Goal: Task Accomplishment & Management: Complete application form

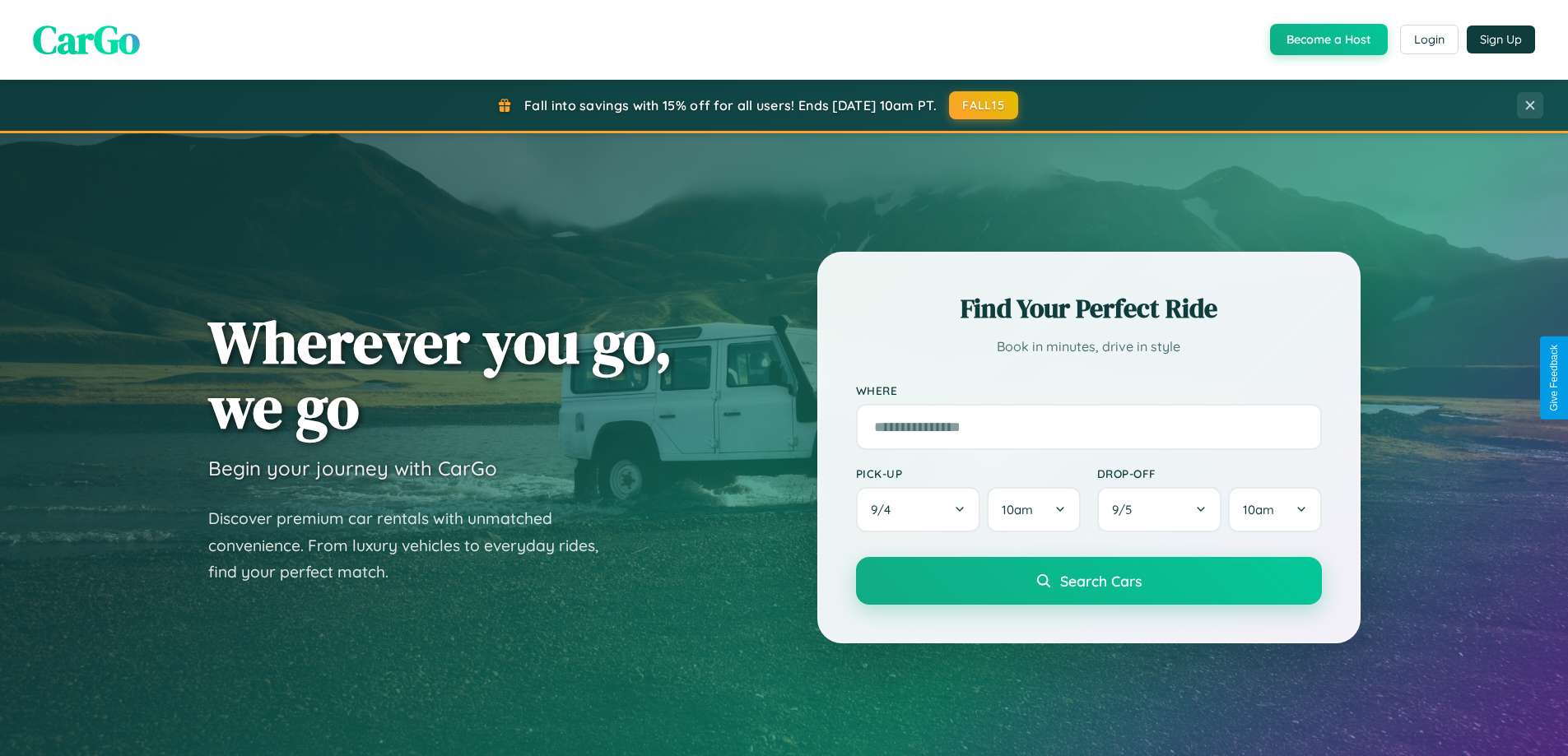
scroll to position [3165, 0]
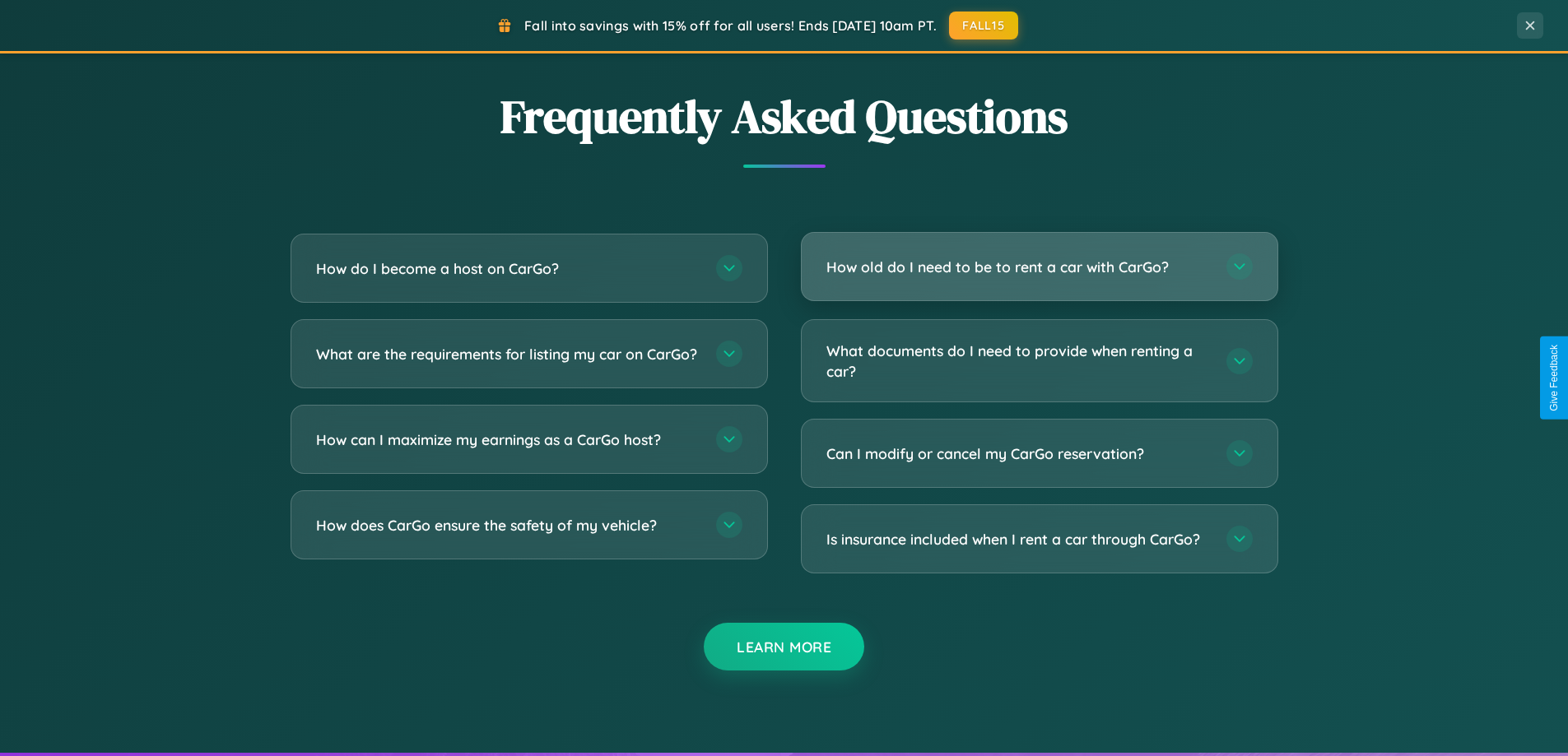
click at [1039, 266] on h3 "How old do I need to be to rent a car with CarGo?" at bounding box center [1018, 267] width 384 height 20
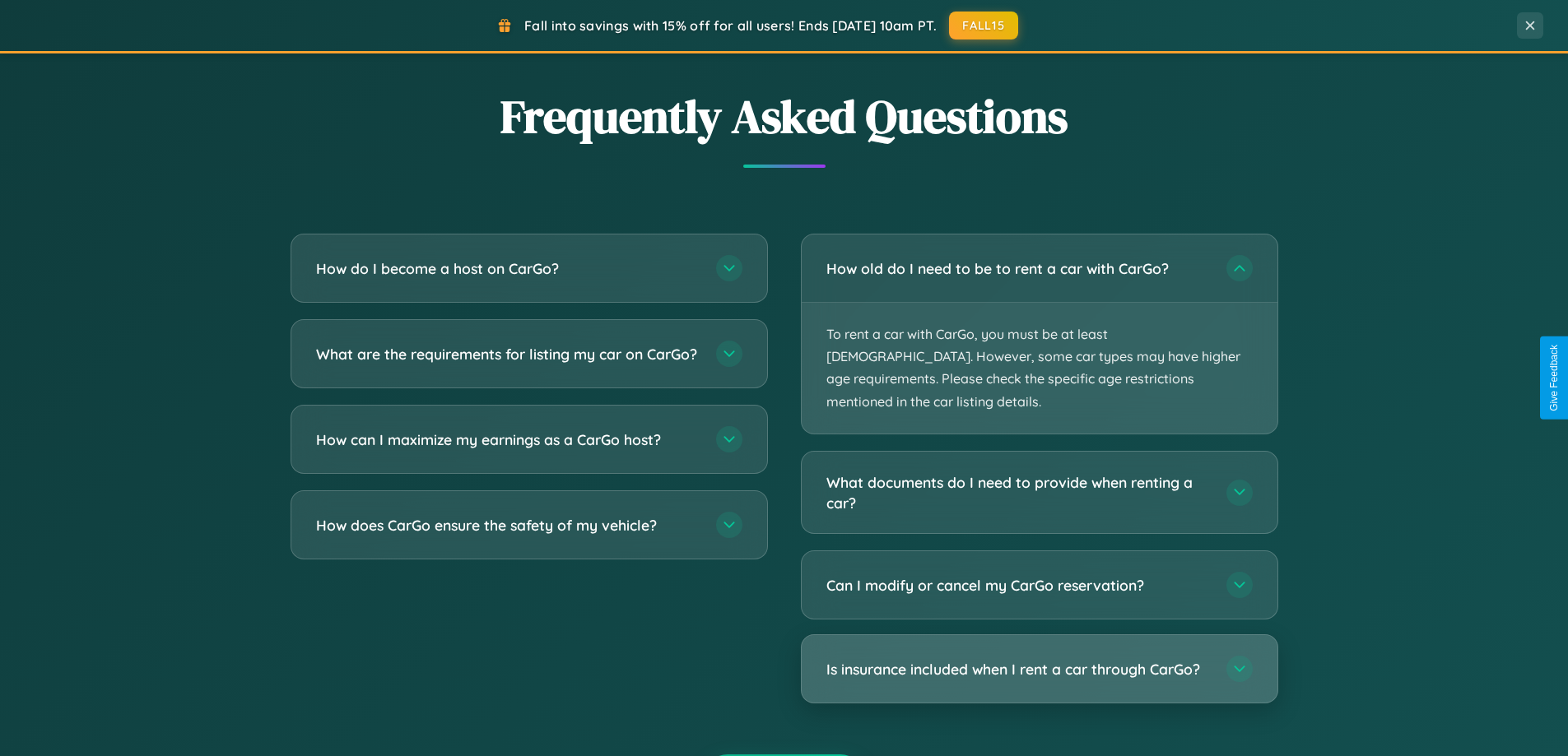
click at [1039, 659] on h3 "Is insurance included when I rent a car through CarGo?" at bounding box center [1018, 669] width 384 height 20
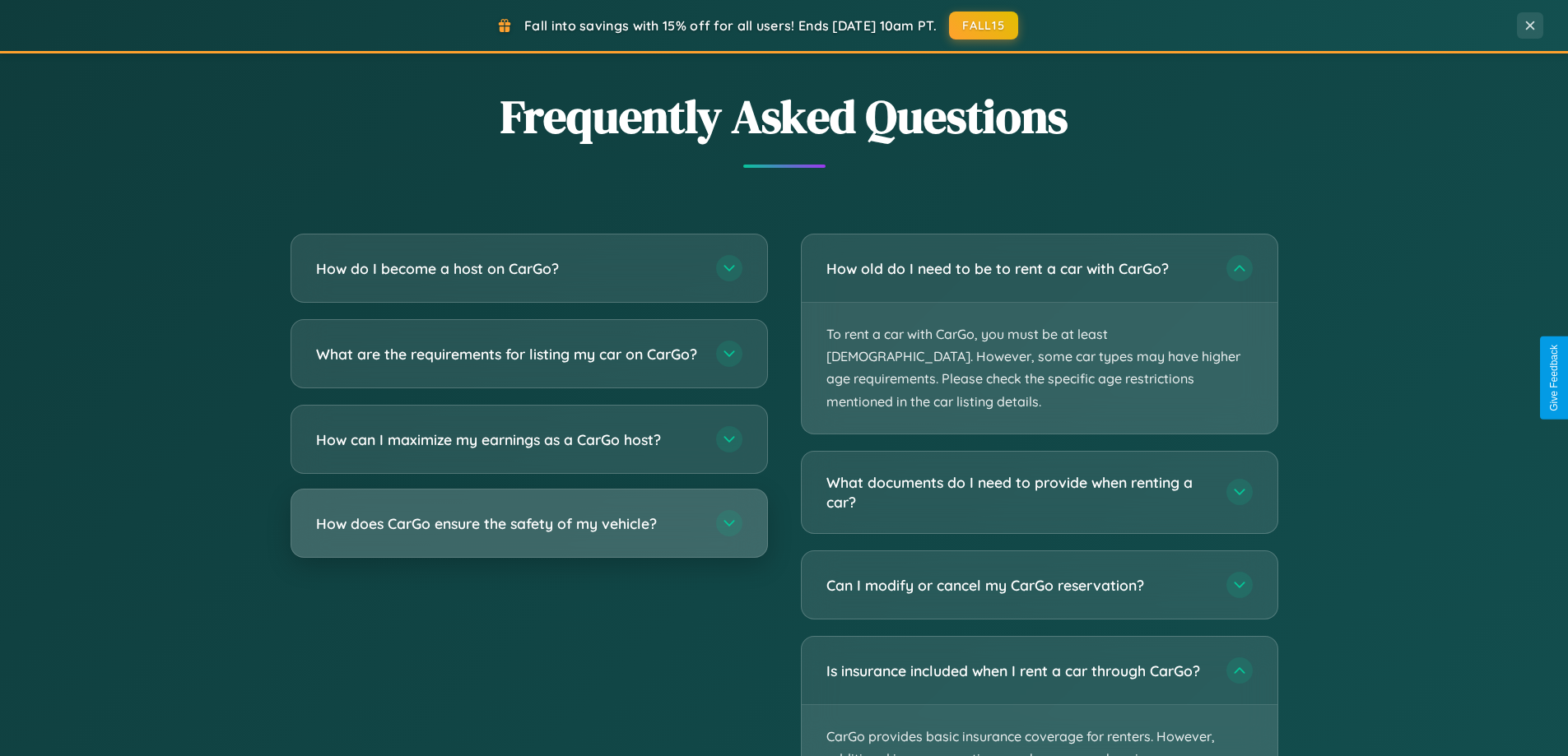
click at [529, 534] on h3 "How does CarGo ensure the safety of my vehicle?" at bounding box center [508, 523] width 384 height 20
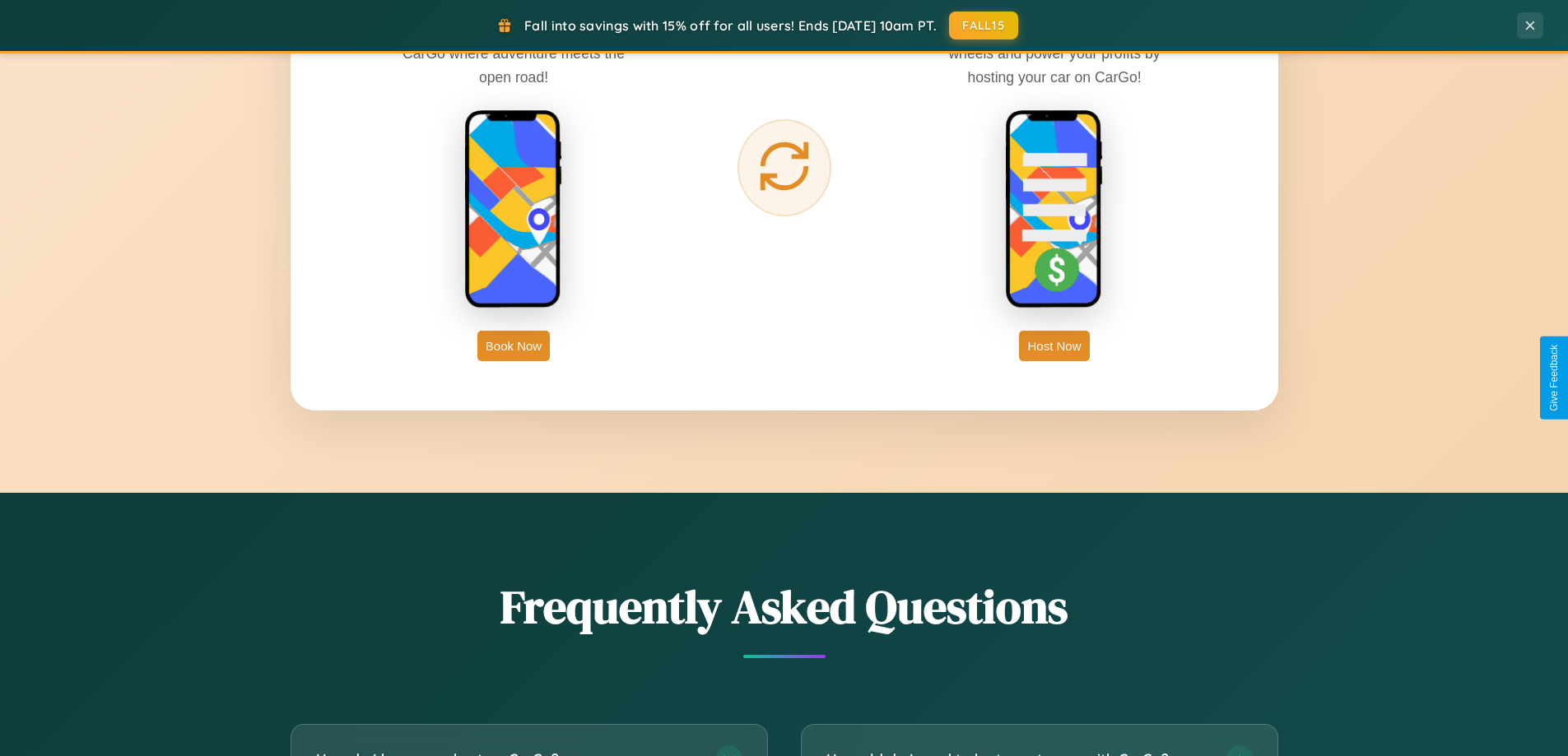
scroll to position [709, 0]
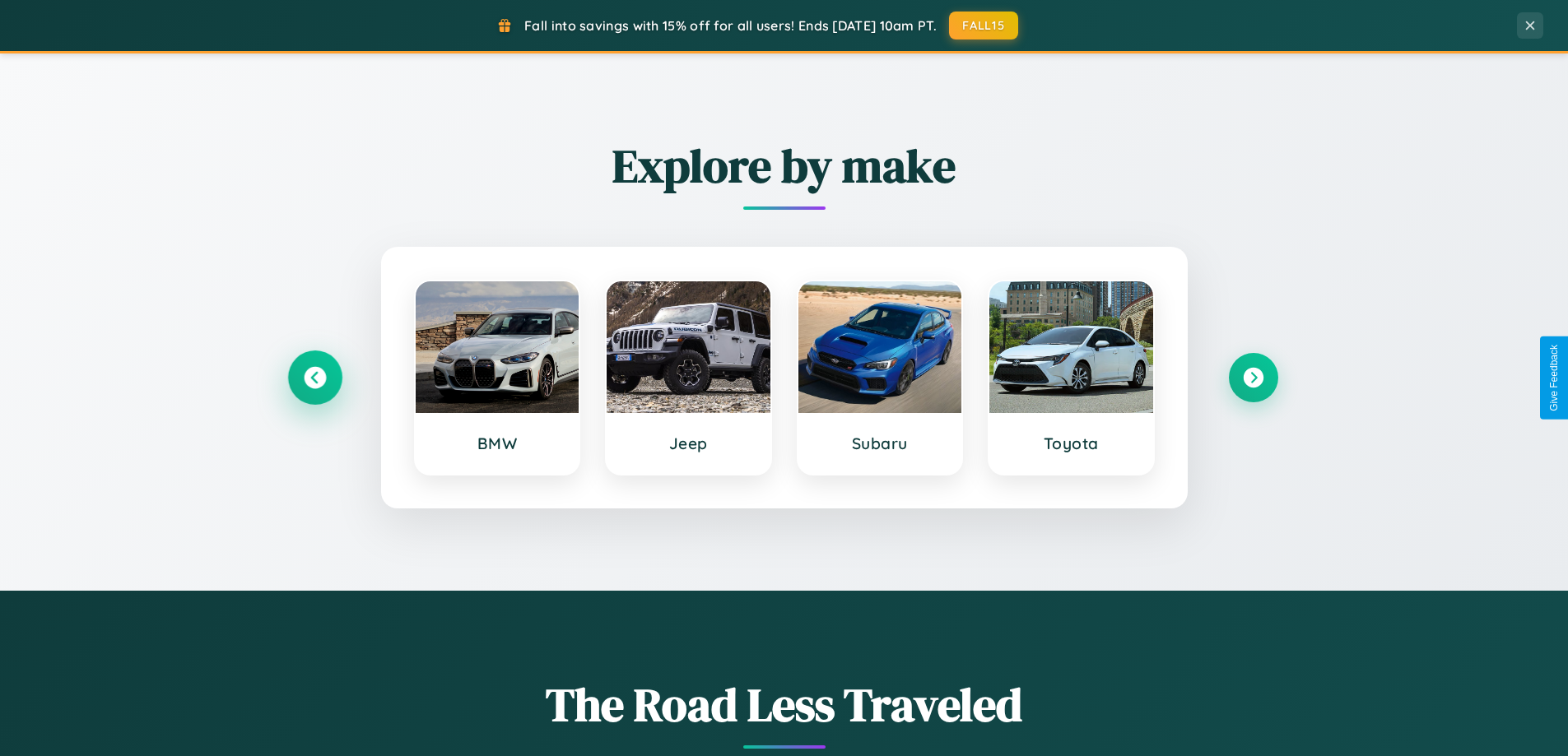
click at [315, 378] on icon at bounding box center [315, 378] width 22 height 22
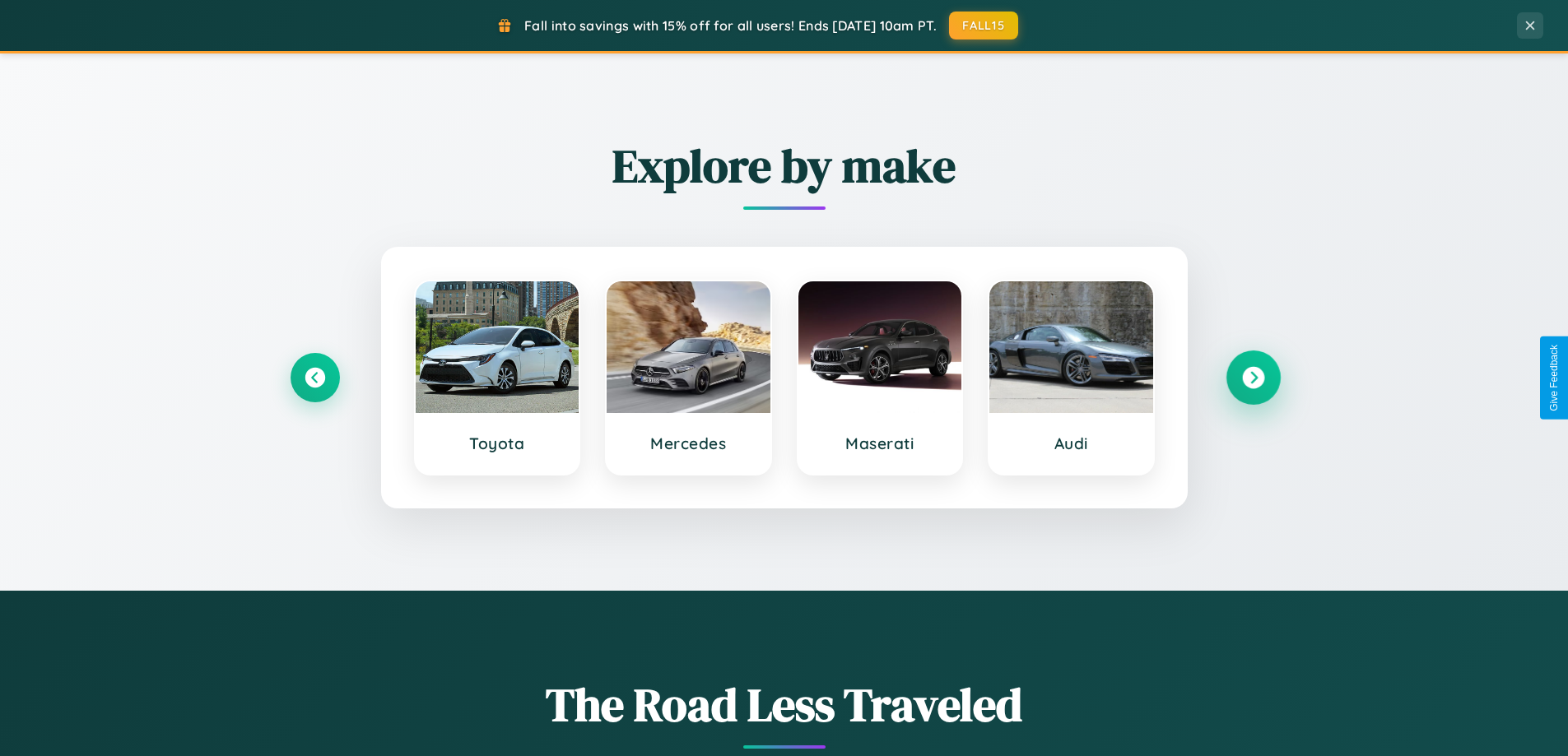
click at [1253, 378] on icon at bounding box center [1253, 378] width 22 height 22
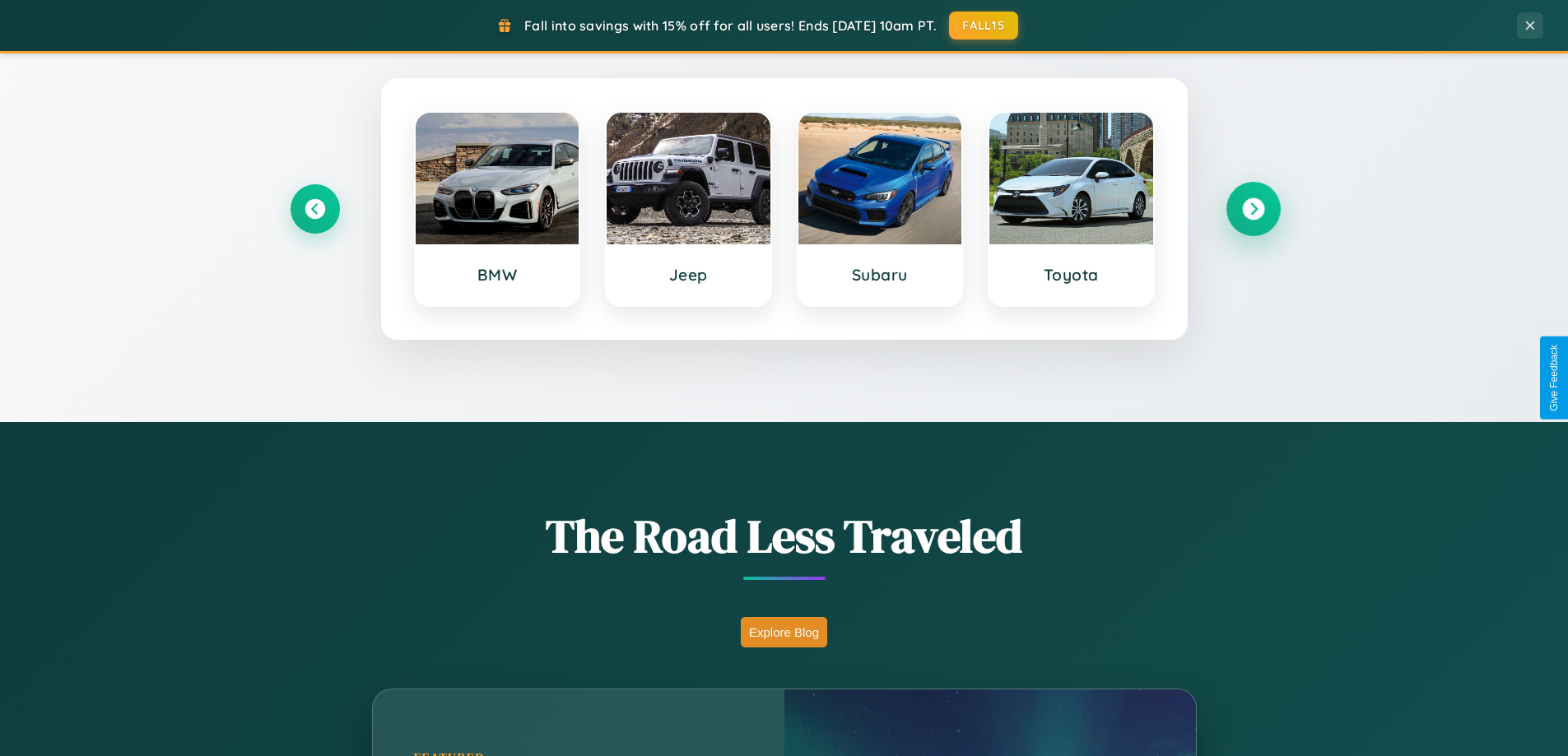
scroll to position [1132, 0]
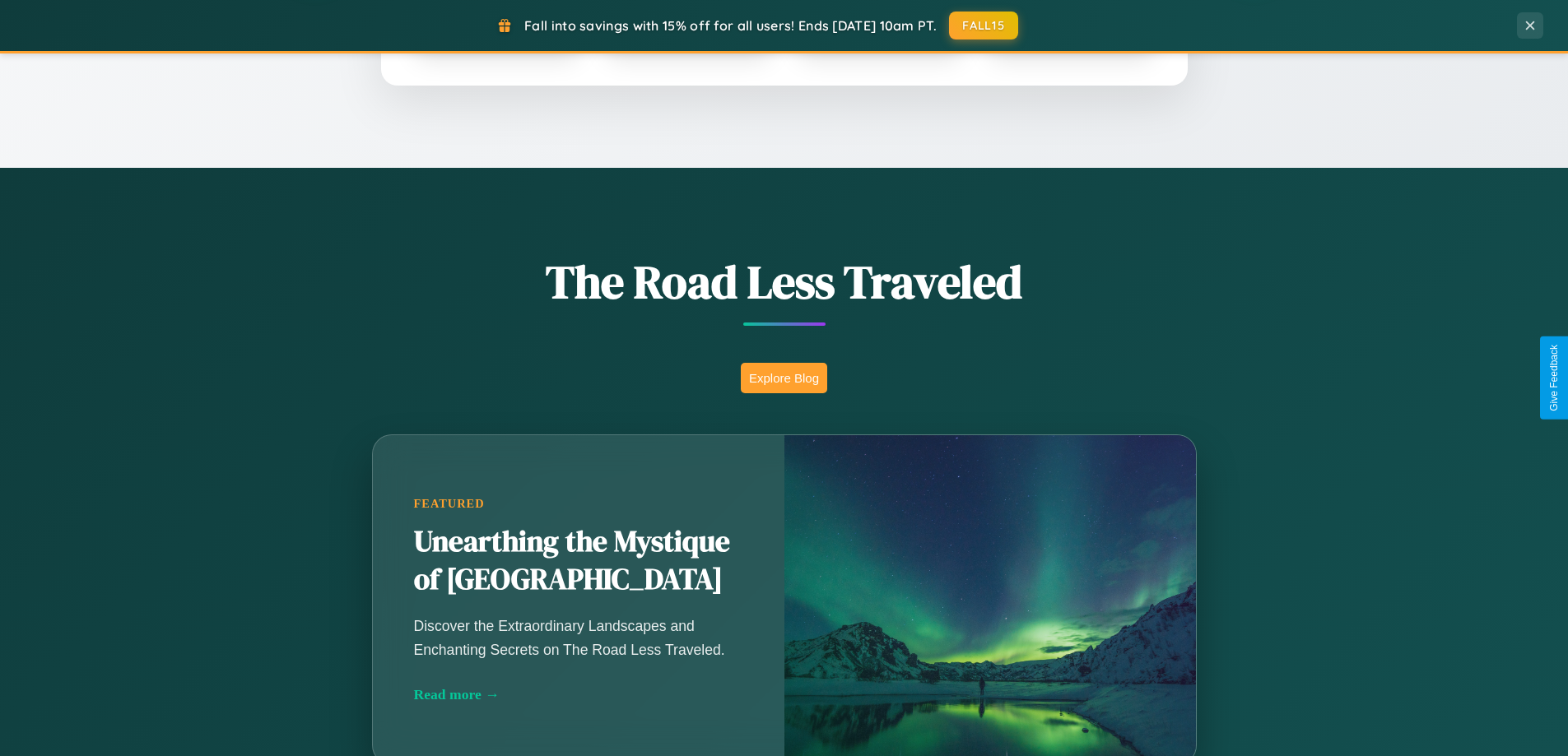
click at [784, 378] on button "Explore Blog" at bounding box center [784, 377] width 86 height 30
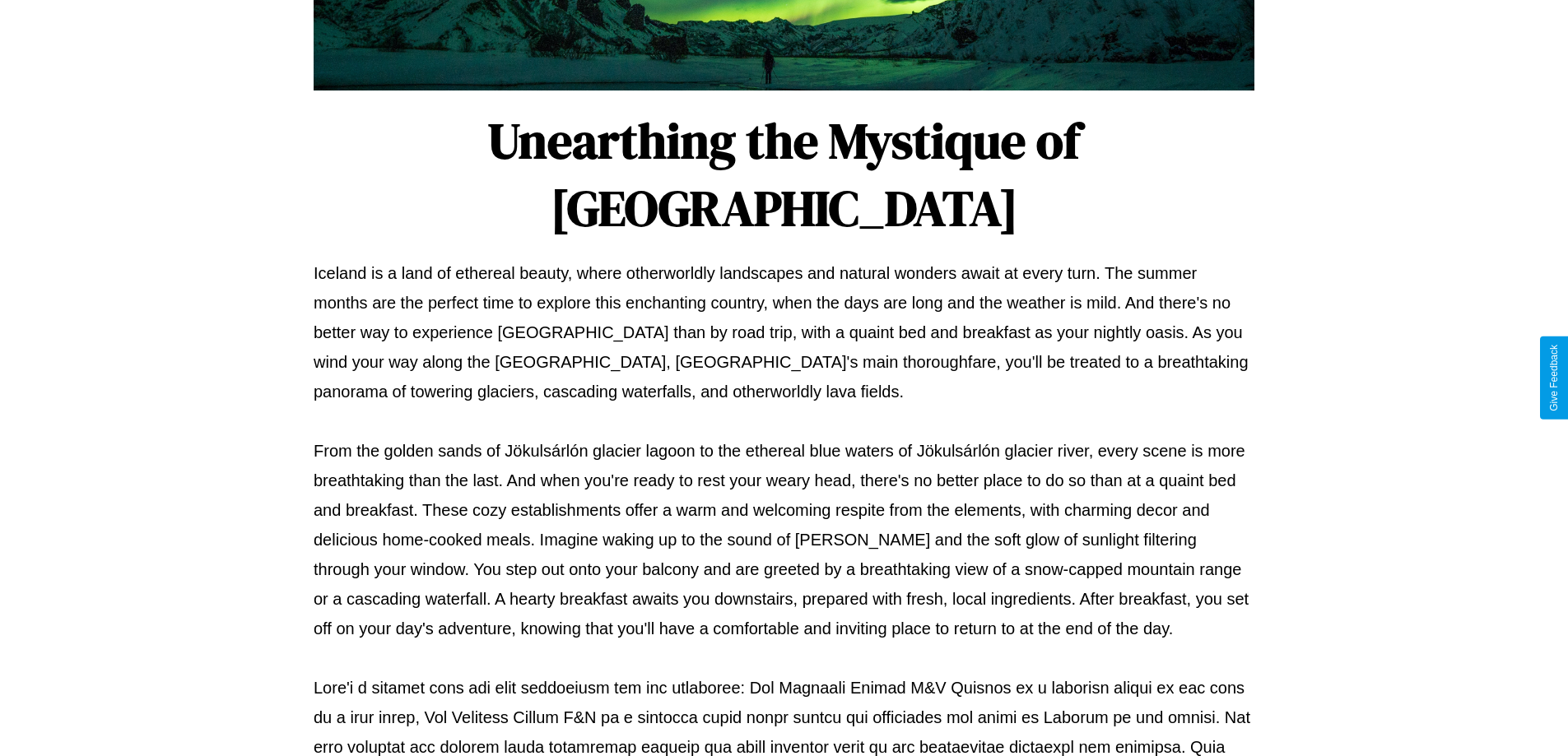
scroll to position [532, 0]
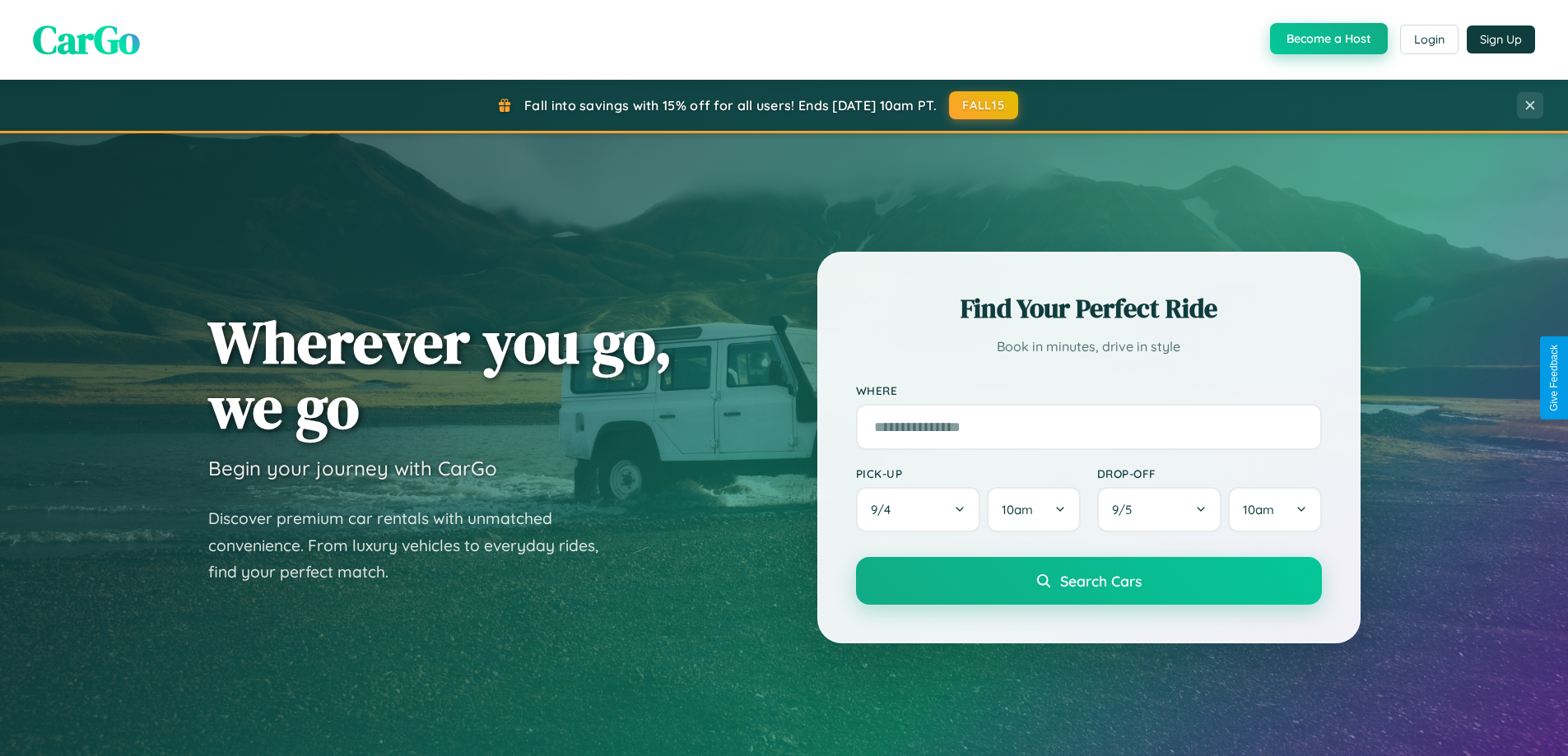
click at [1327, 39] on button "Become a Host" at bounding box center [1328, 39] width 118 height 31
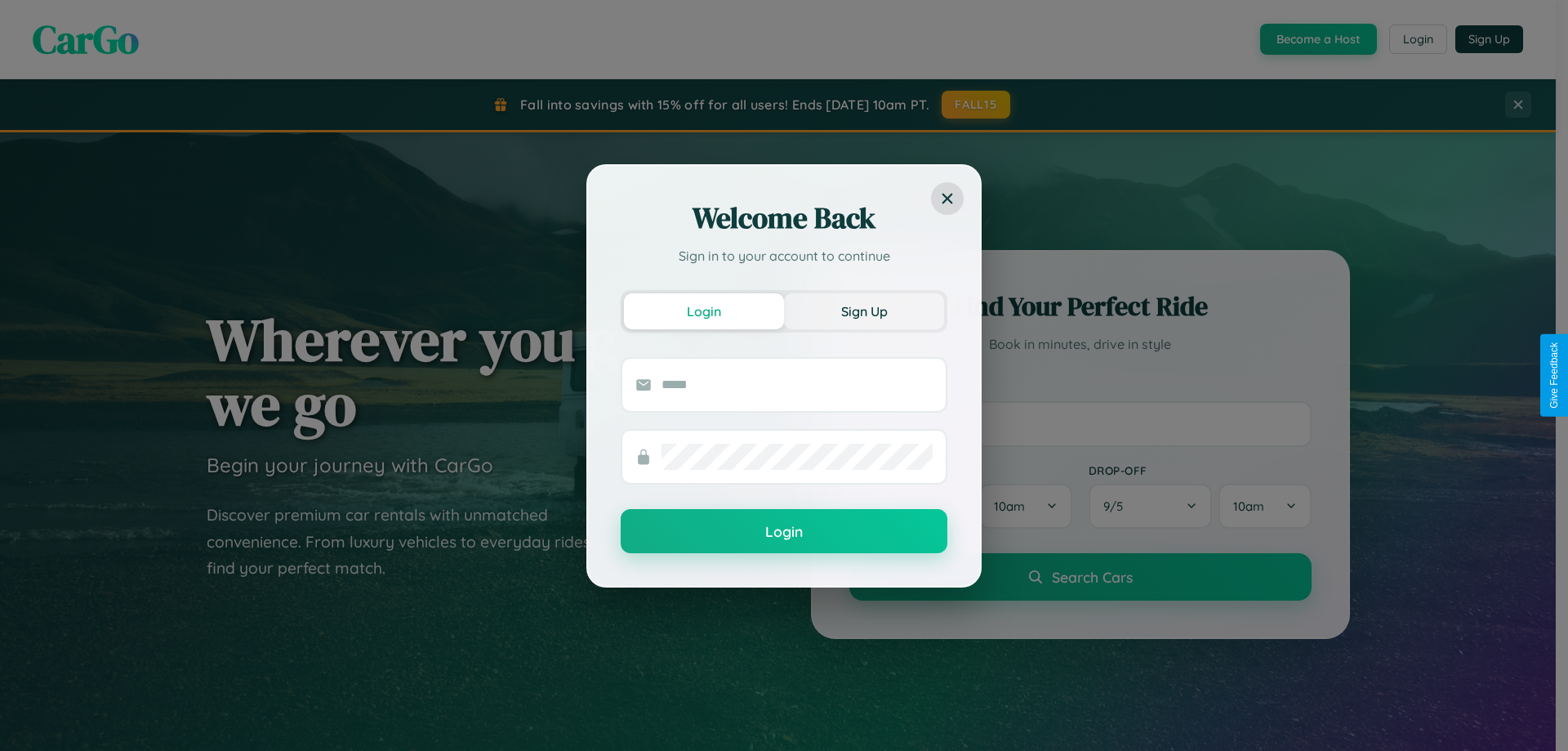
click at [865, 311] on button "Sign Up" at bounding box center [865, 311] width 160 height 36
